Goal: Communication & Community: Ask a question

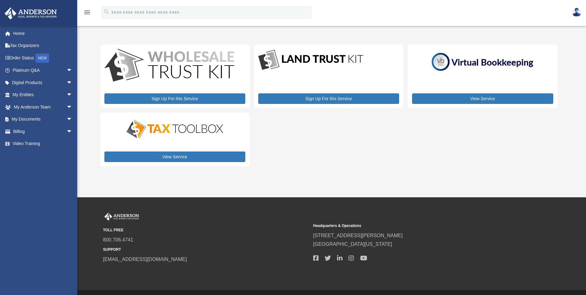
click at [575, 13] on img at bounding box center [576, 12] width 9 height 9
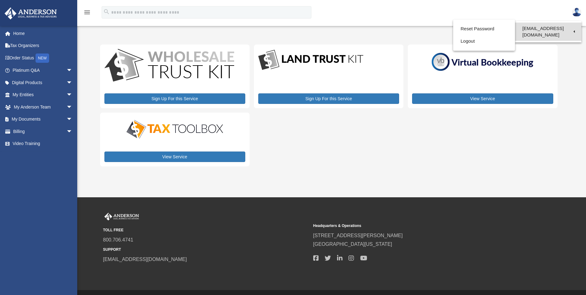
click at [550, 27] on link "[EMAIL_ADDRESS][DOMAIN_NAME]" at bounding box center [548, 32] width 66 height 18
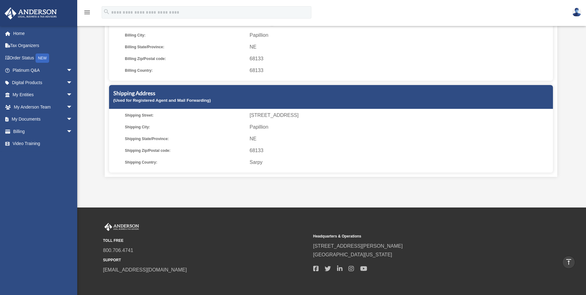
scroll to position [37, 0]
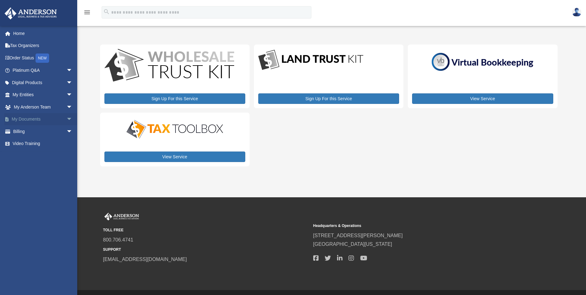
click at [66, 118] on span "arrow_drop_down" at bounding box center [72, 119] width 12 height 13
click at [44, 155] on link "Forms Library" at bounding box center [45, 156] width 73 height 12
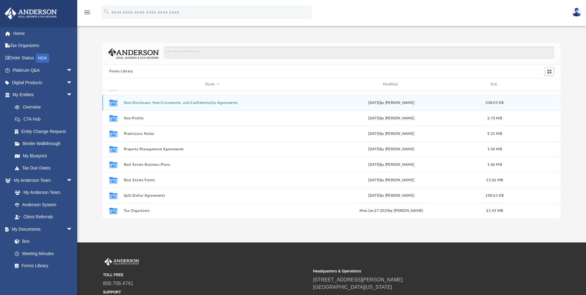
scroll to position [31, 0]
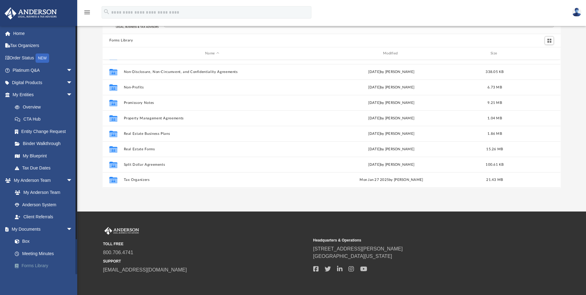
drag, startPoint x: 40, startPoint y: 266, endPoint x: 40, endPoint y: 263, distance: 3.7
click at [40, 266] on link "Forms Library" at bounding box center [45, 266] width 73 height 12
click at [31, 243] on link "Box" at bounding box center [45, 241] width 73 height 12
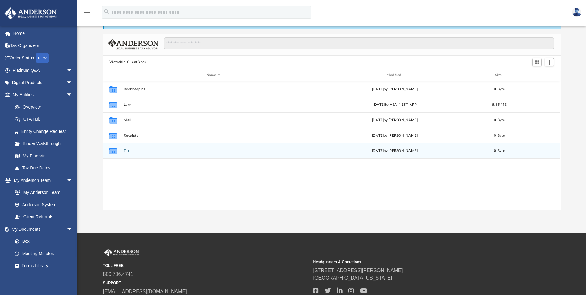
scroll to position [136, 454]
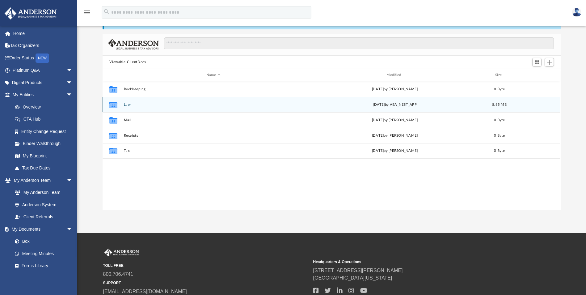
click at [196, 109] on div "Collaborated Folder Law yesterday by ABA_NEST_APP 5.65 MB" at bounding box center [332, 104] width 458 height 15
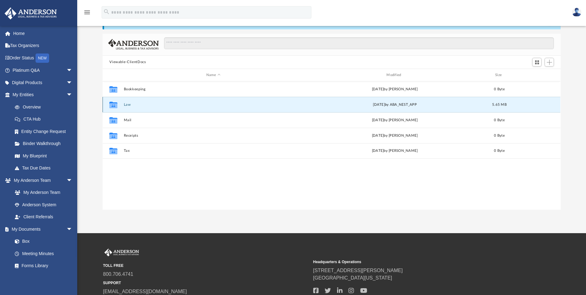
click at [129, 105] on button "Law" at bounding box center [213, 105] width 179 height 4
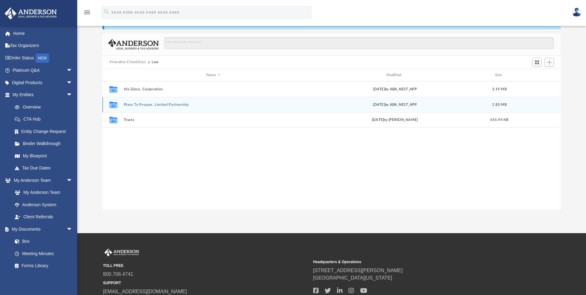
click at [217, 108] on div "Collaborated Folder Plans To Prosper, Limited Partnership yesterday by ABA_NEST…" at bounding box center [332, 104] width 458 height 15
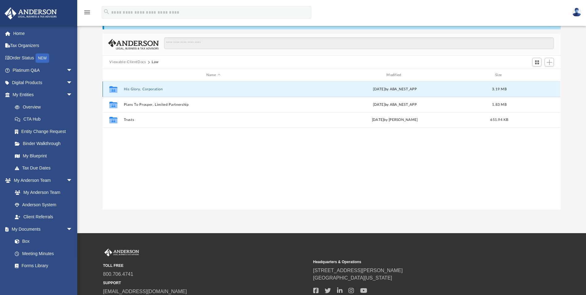
click at [184, 88] on button "His Glory, Corporation" at bounding box center [213, 89] width 179 height 4
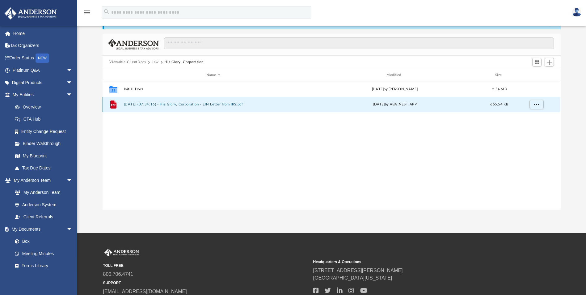
click at [181, 106] on button "2025.09.29 (07:34:16) - His Glory, Corporation - EIN Letter from IRS.pdf" at bounding box center [213, 105] width 179 height 4
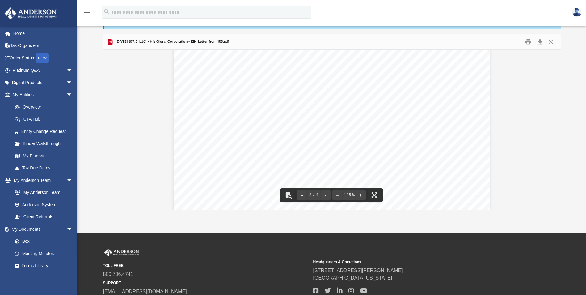
scroll to position [974, 0]
click at [552, 41] on button "Close" at bounding box center [551, 42] width 11 height 10
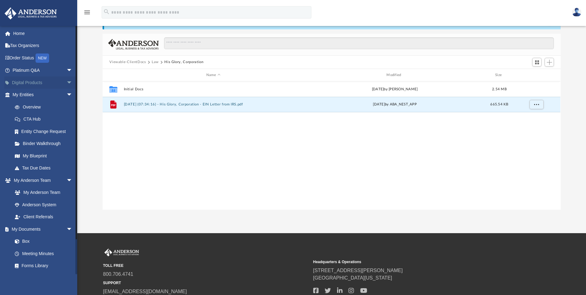
click at [66, 83] on span "arrow_drop_down" at bounding box center [72, 82] width 12 height 13
click at [66, 72] on span "arrow_drop_down" at bounding box center [72, 70] width 12 height 13
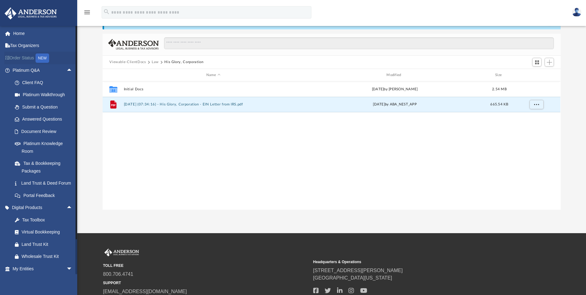
click at [27, 59] on link "Order Status NEW" at bounding box center [43, 58] width 78 height 13
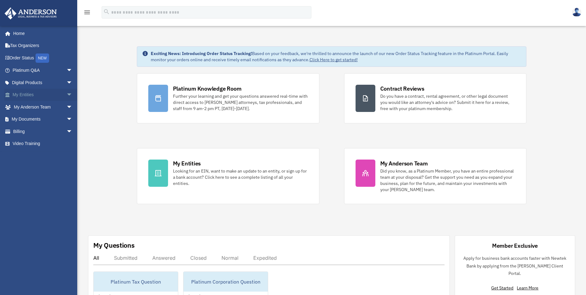
click at [66, 93] on span "arrow_drop_down" at bounding box center [72, 95] width 12 height 13
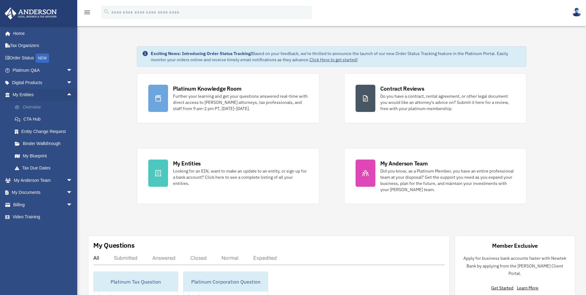
click at [44, 104] on link "Overview" at bounding box center [45, 107] width 73 height 12
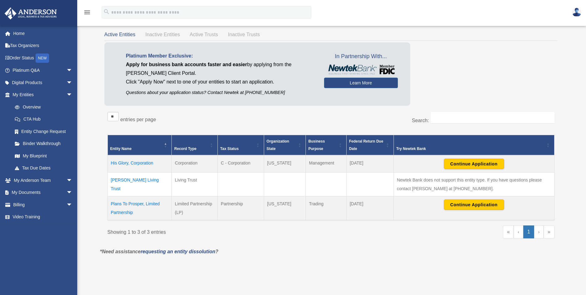
scroll to position [31, 0]
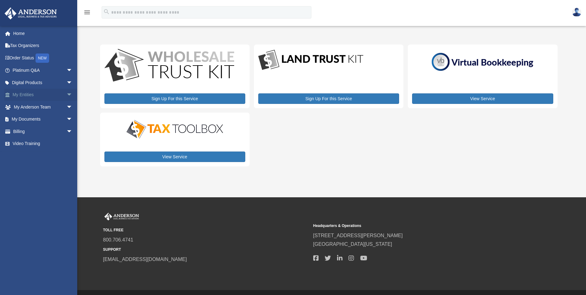
click at [66, 95] on span "arrow_drop_down" at bounding box center [72, 95] width 12 height 13
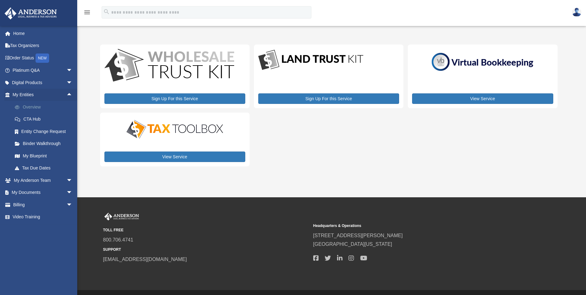
click at [47, 110] on link "Overview" at bounding box center [45, 107] width 73 height 12
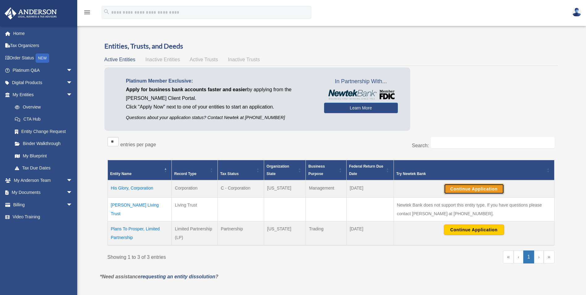
click at [486, 187] on button "Continue Application" at bounding box center [474, 189] width 60 height 11
click at [492, 230] on button "Continue Application" at bounding box center [474, 229] width 60 height 11
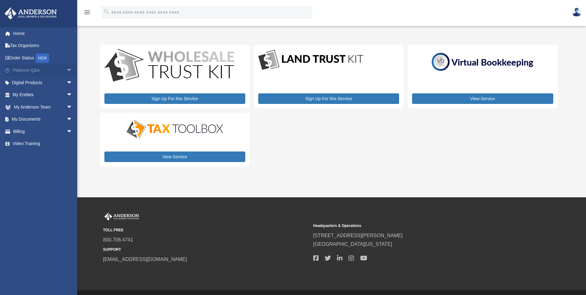
click at [66, 70] on span "arrow_drop_down" at bounding box center [72, 70] width 12 height 13
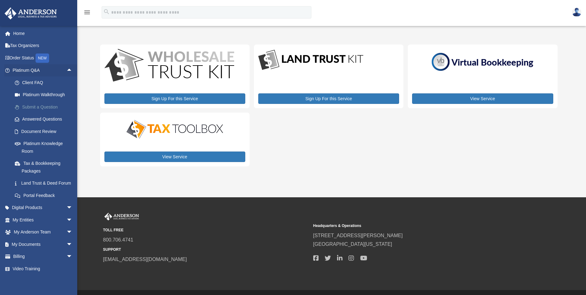
click at [40, 106] on link "Submit a Question" at bounding box center [45, 107] width 73 height 12
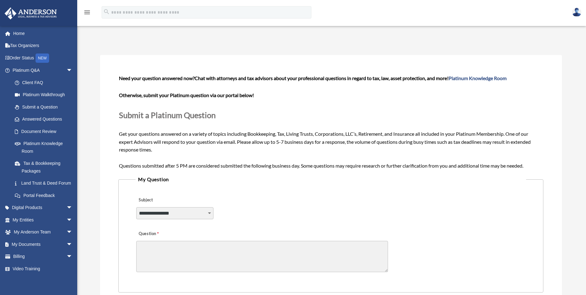
click at [210, 213] on select "**********" at bounding box center [174, 213] width 77 height 12
select select "******"
click at [136, 207] on select "**********" at bounding box center [174, 213] width 77 height 12
click at [185, 247] on textarea "Question" at bounding box center [262, 256] width 252 height 31
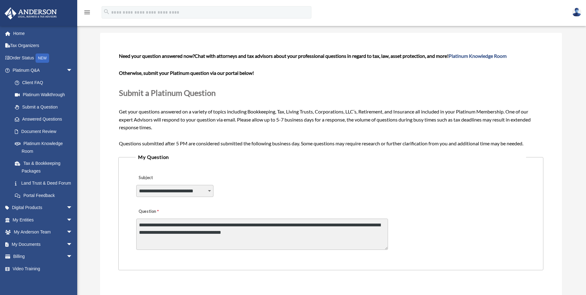
scroll to position [93, 0]
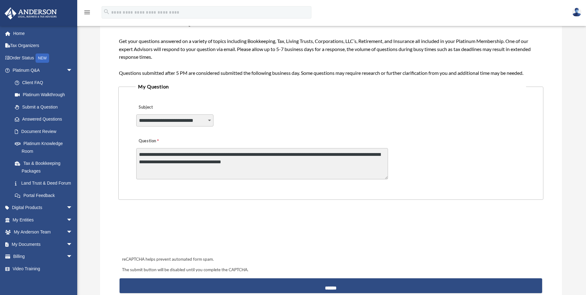
type textarea "**********"
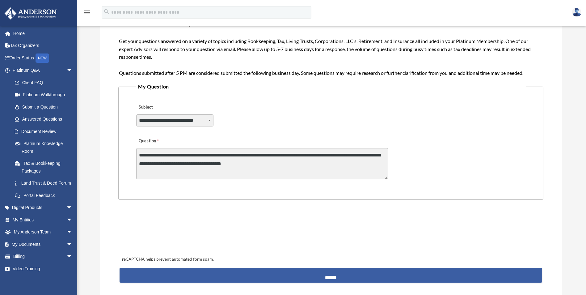
click at [300, 274] on input "******" at bounding box center [331, 275] width 423 height 15
